Goal: Information Seeking & Learning: Learn about a topic

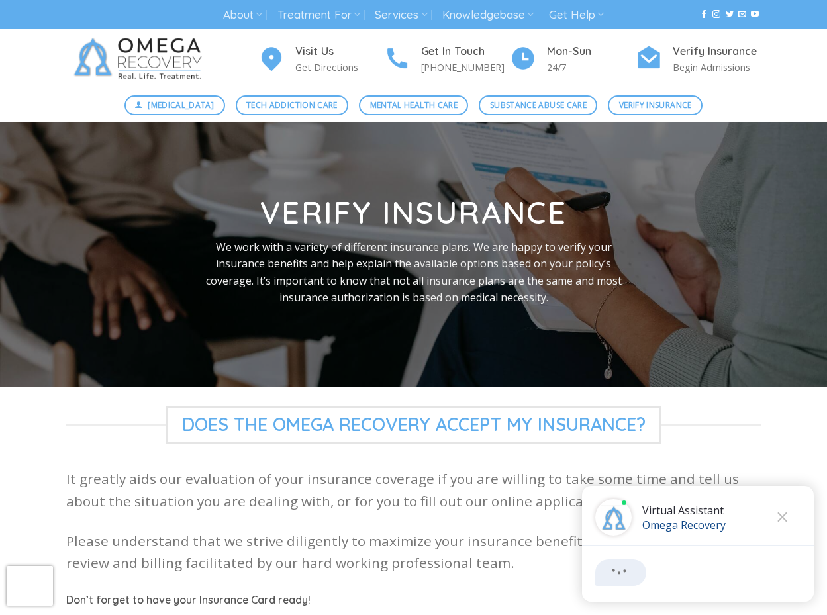
click at [697, 59] on h4 "Verify Insurance" at bounding box center [716, 51] width 89 height 17
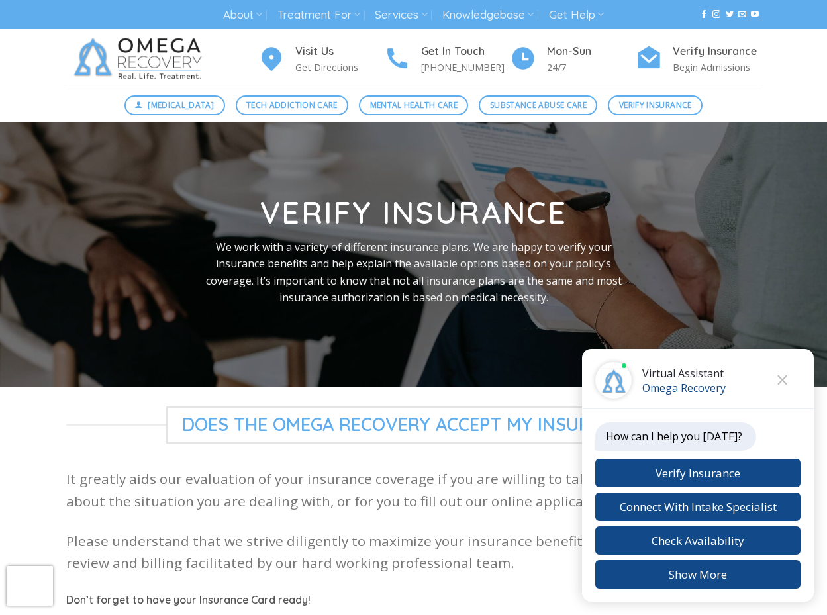
scroll to position [1374, 0]
click at [287, 105] on span "Tech Addiction Care" at bounding box center [291, 105] width 91 height 13
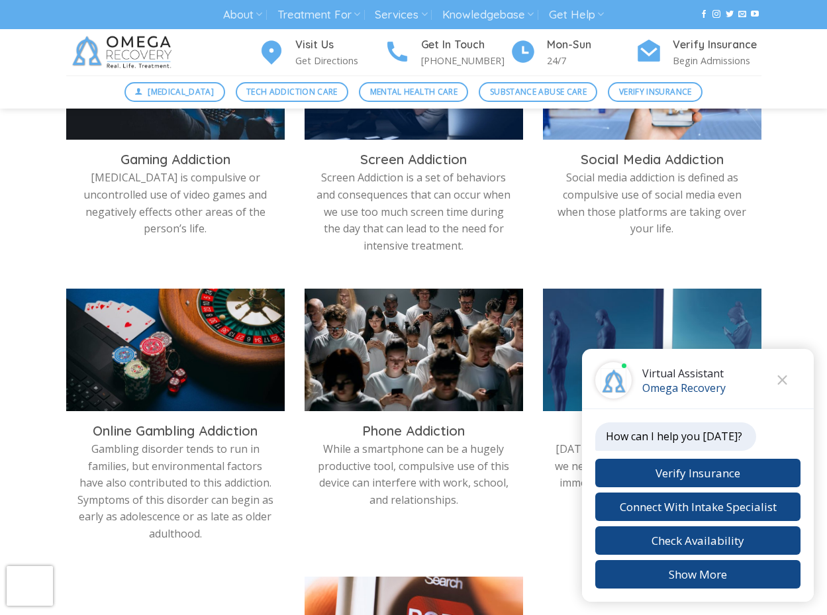
scroll to position [546, 0]
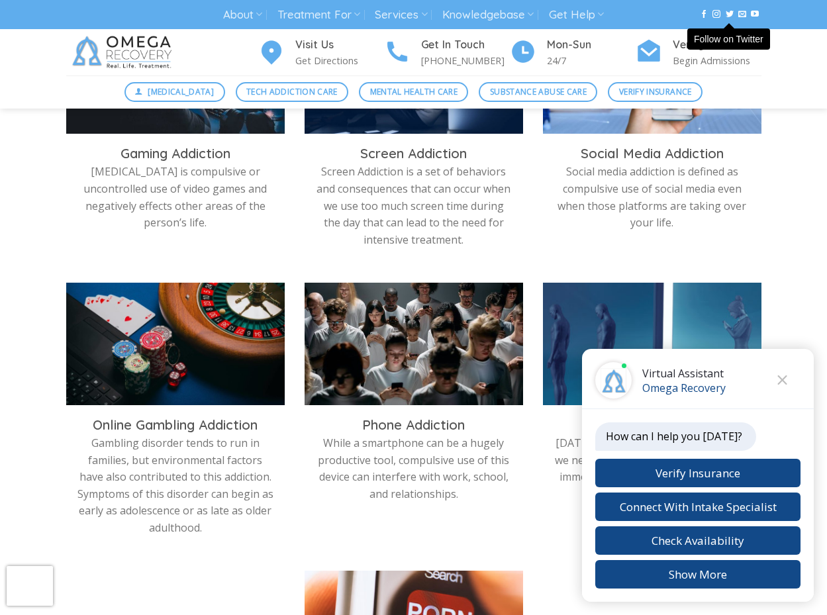
click at [729, 15] on icon "Follow on Twitter" at bounding box center [729, 13] width 8 height 9
